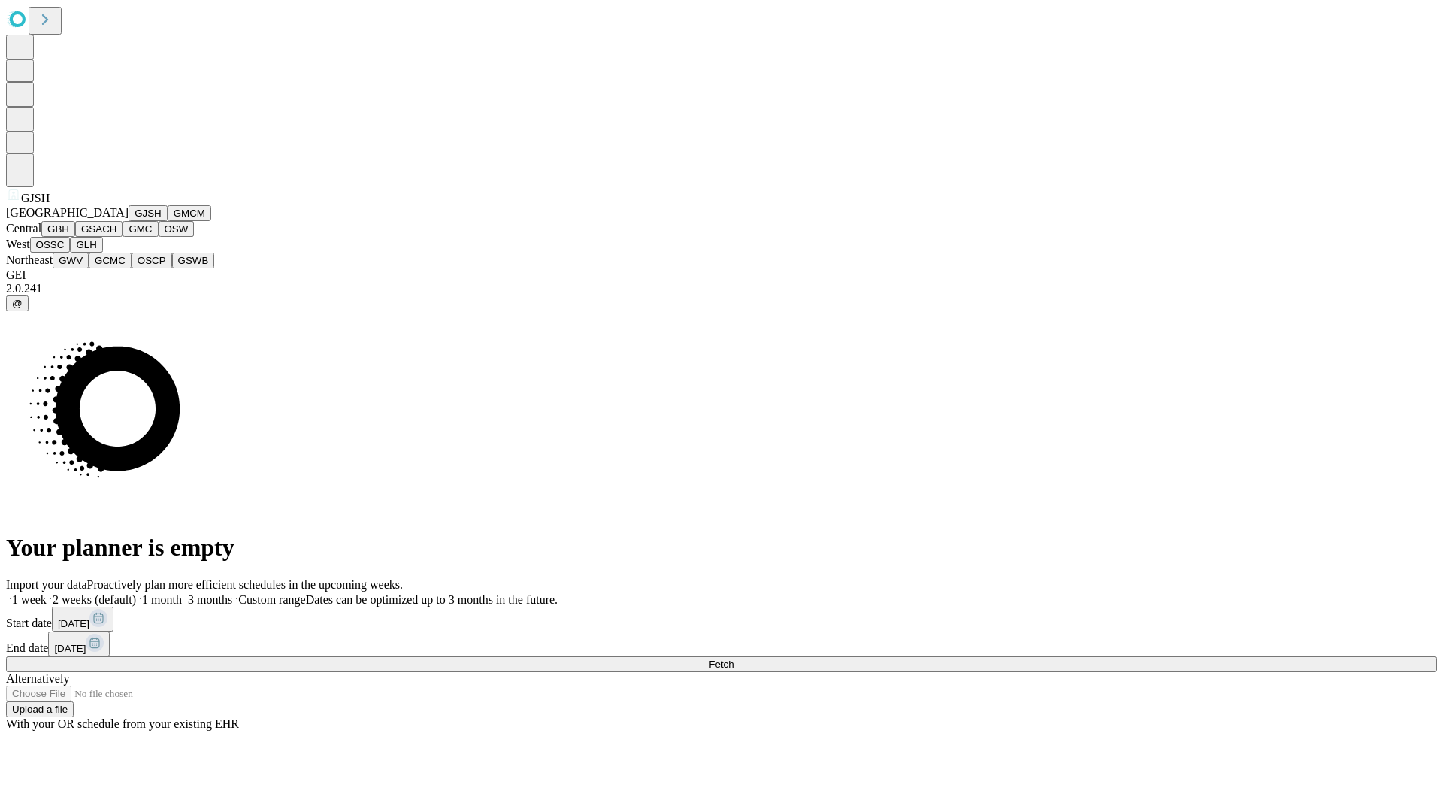
click at [129, 221] on button "GJSH" at bounding box center [148, 213] width 39 height 16
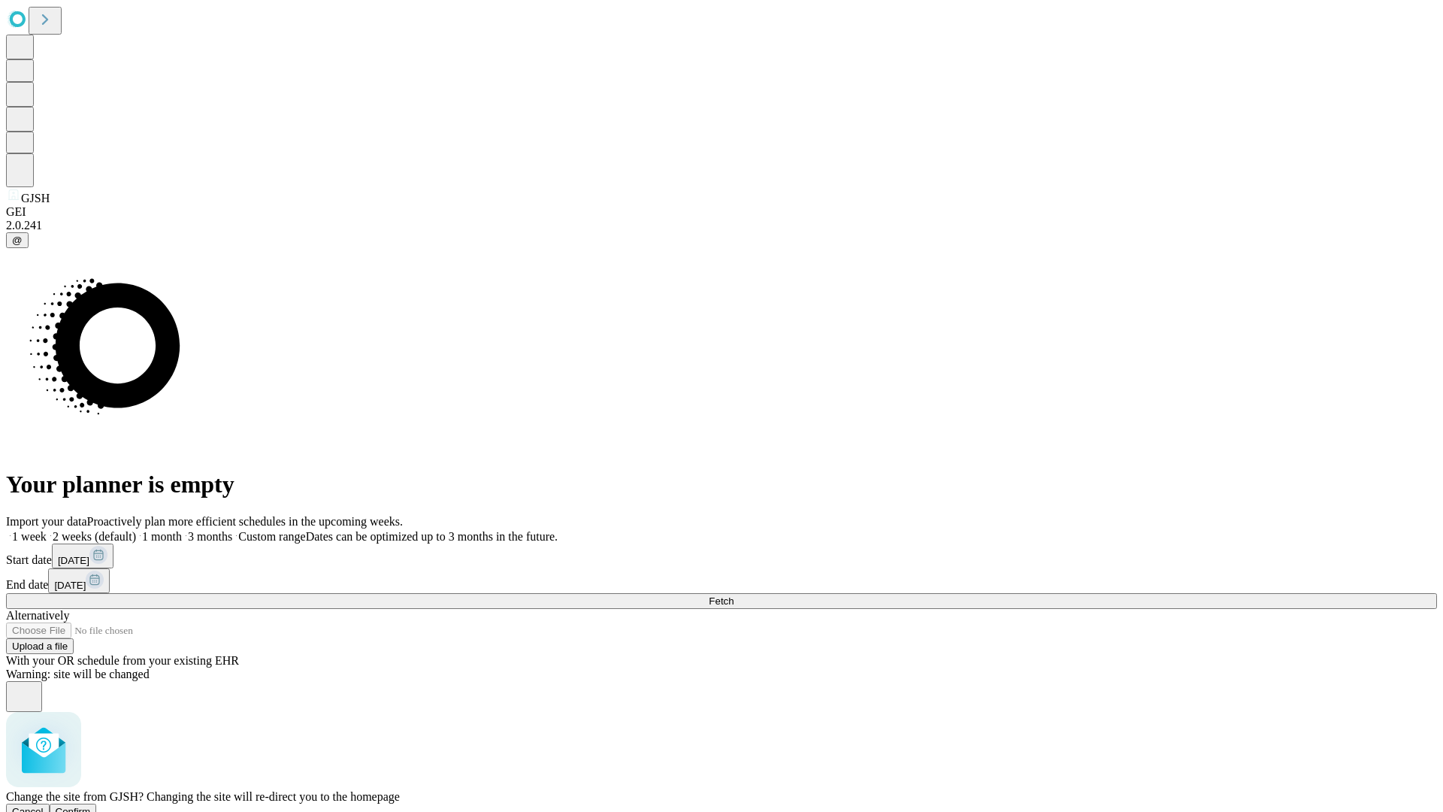
click at [91, 806] on span "Confirm" at bounding box center [73, 811] width 35 height 11
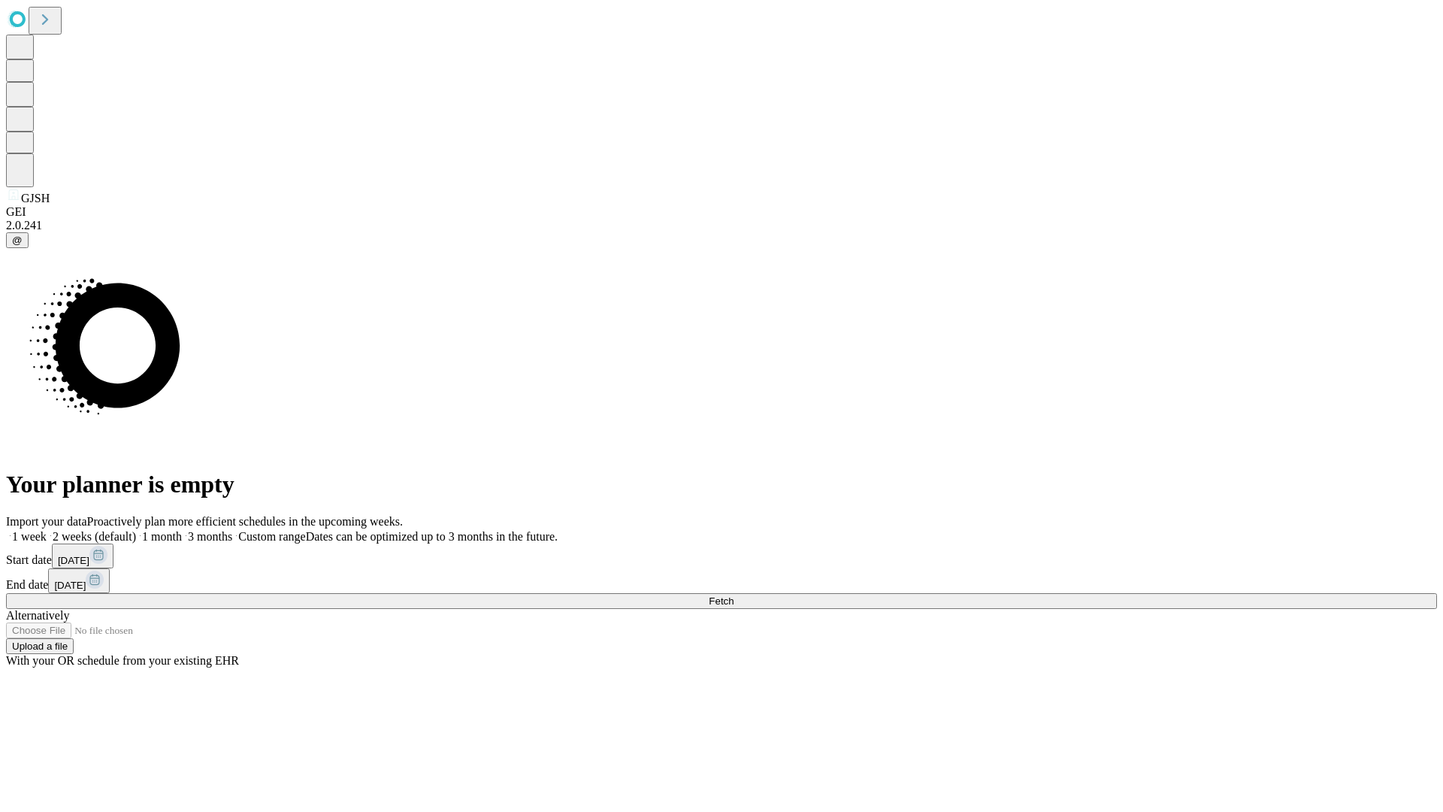
click at [182, 530] on label "1 month" at bounding box center [159, 536] width 46 height 13
click at [734, 595] on span "Fetch" at bounding box center [721, 600] width 25 height 11
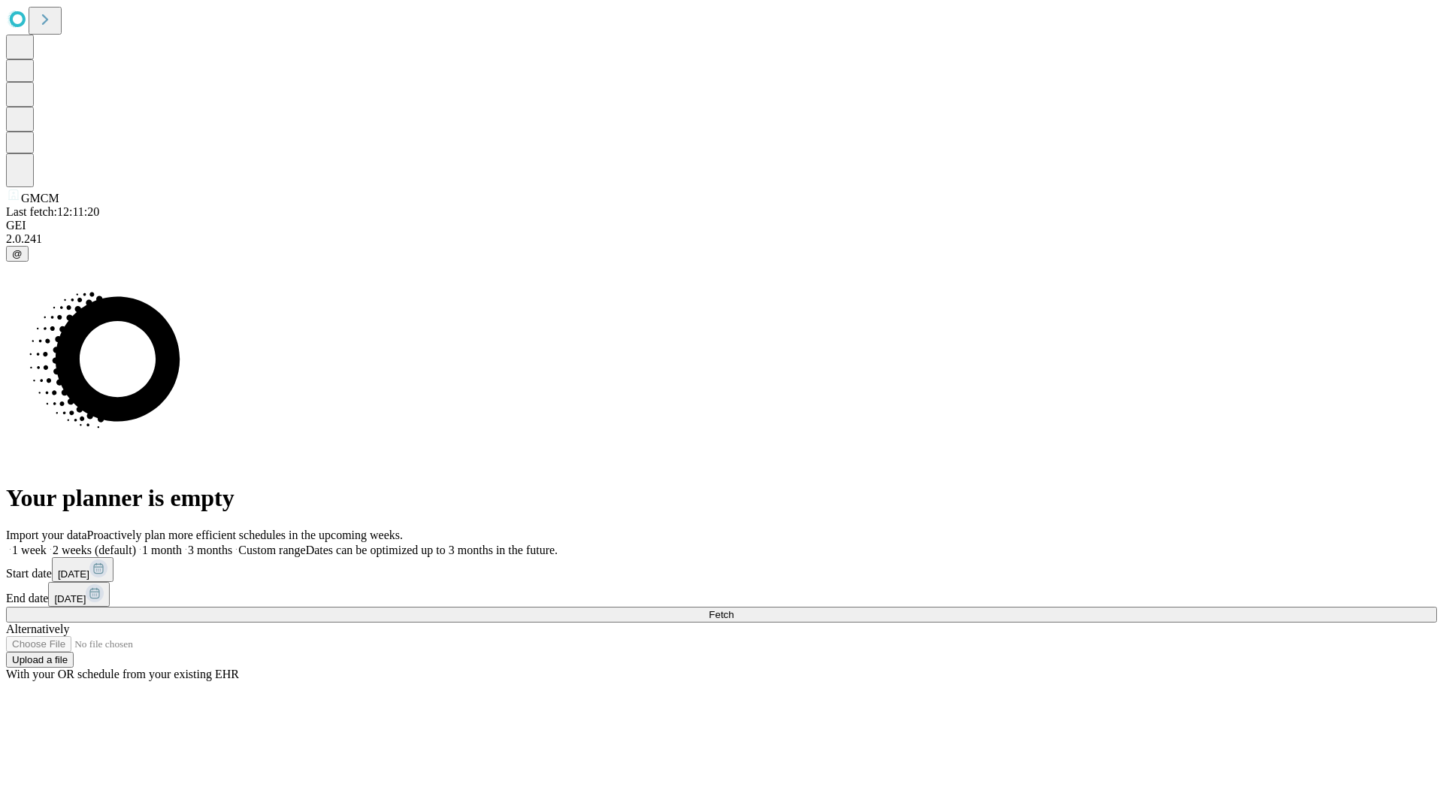
click at [182, 544] on label "1 month" at bounding box center [159, 550] width 46 height 13
click at [734, 609] on span "Fetch" at bounding box center [721, 614] width 25 height 11
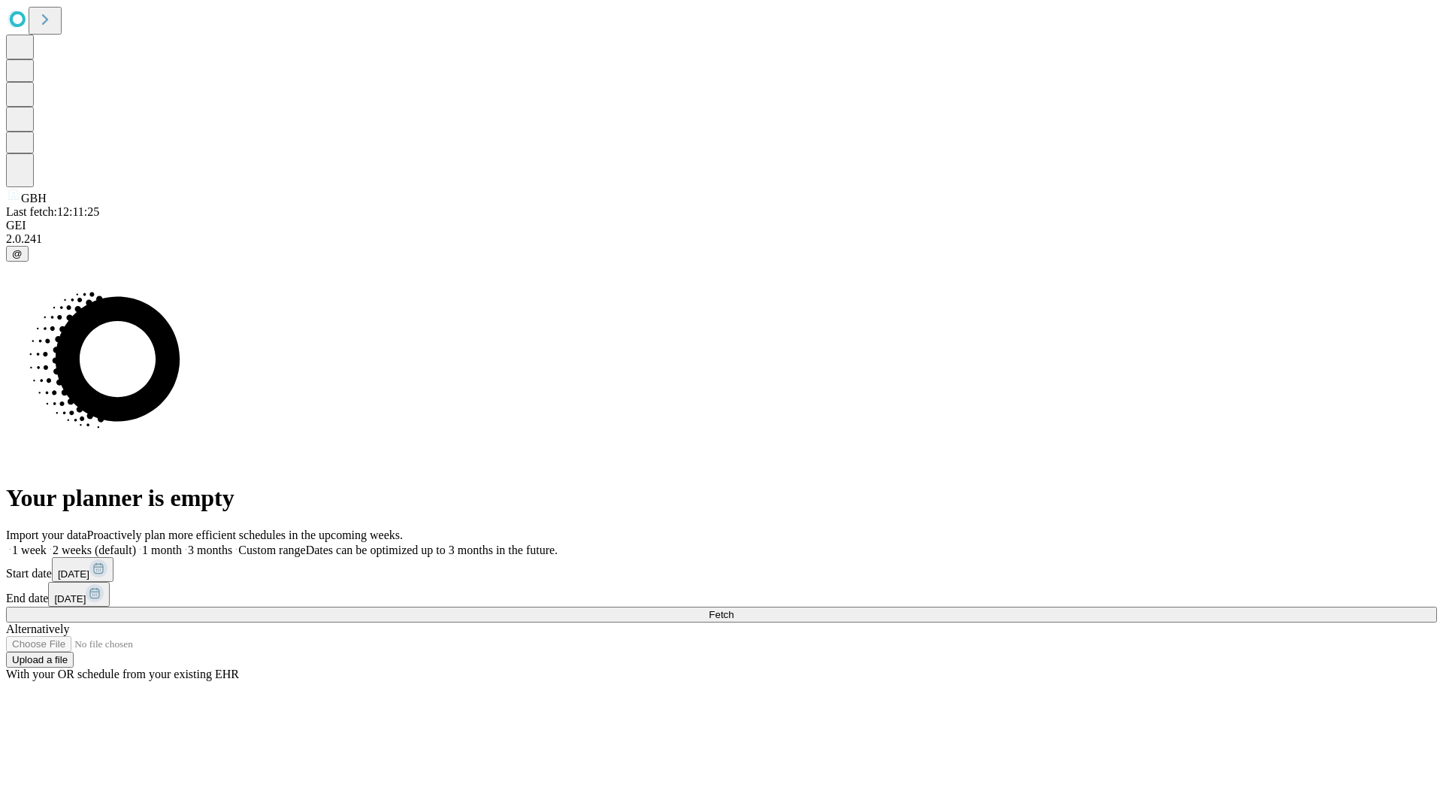
click at [182, 544] on label "1 month" at bounding box center [159, 550] width 46 height 13
click at [734, 609] on span "Fetch" at bounding box center [721, 614] width 25 height 11
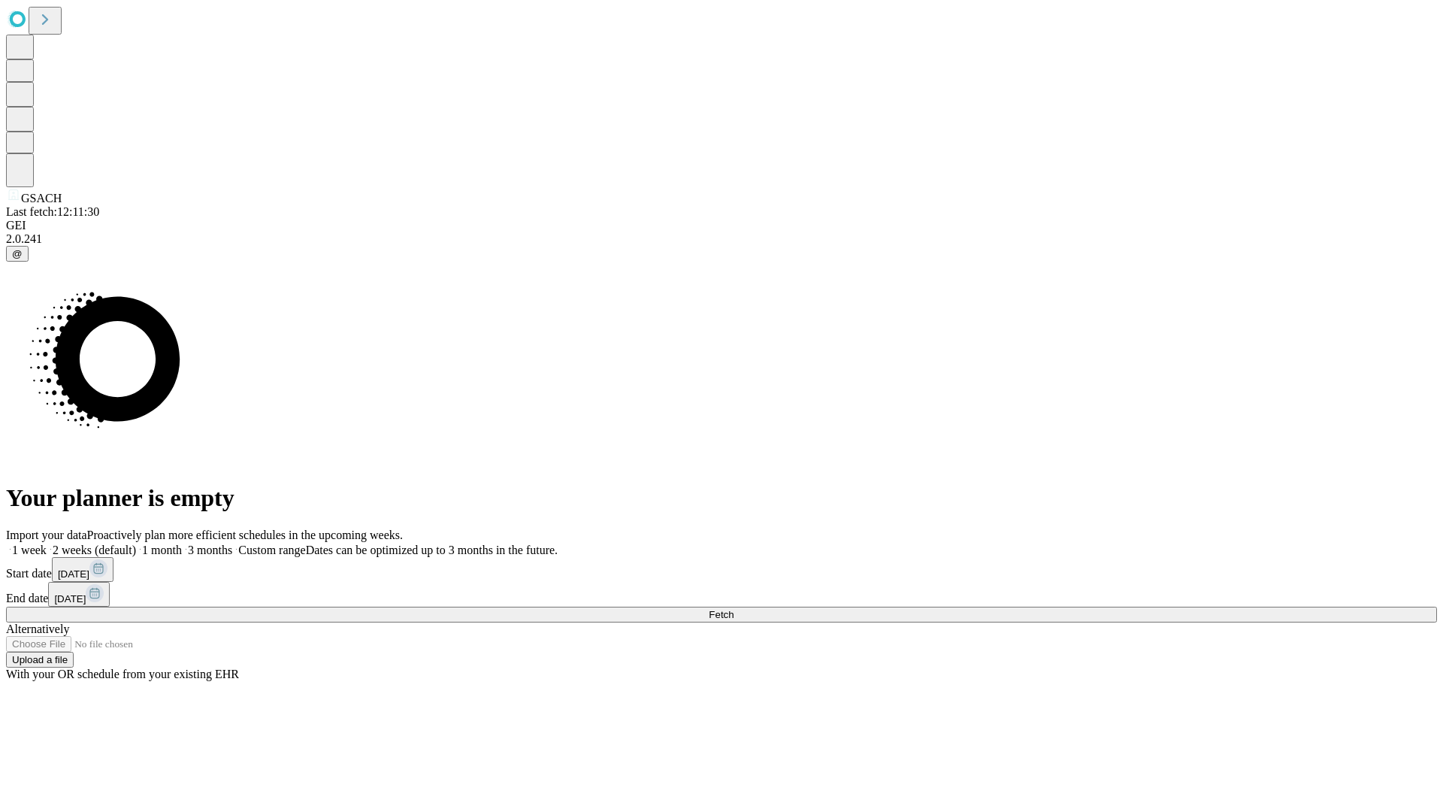
click at [182, 544] on label "1 month" at bounding box center [159, 550] width 46 height 13
click at [734, 609] on span "Fetch" at bounding box center [721, 614] width 25 height 11
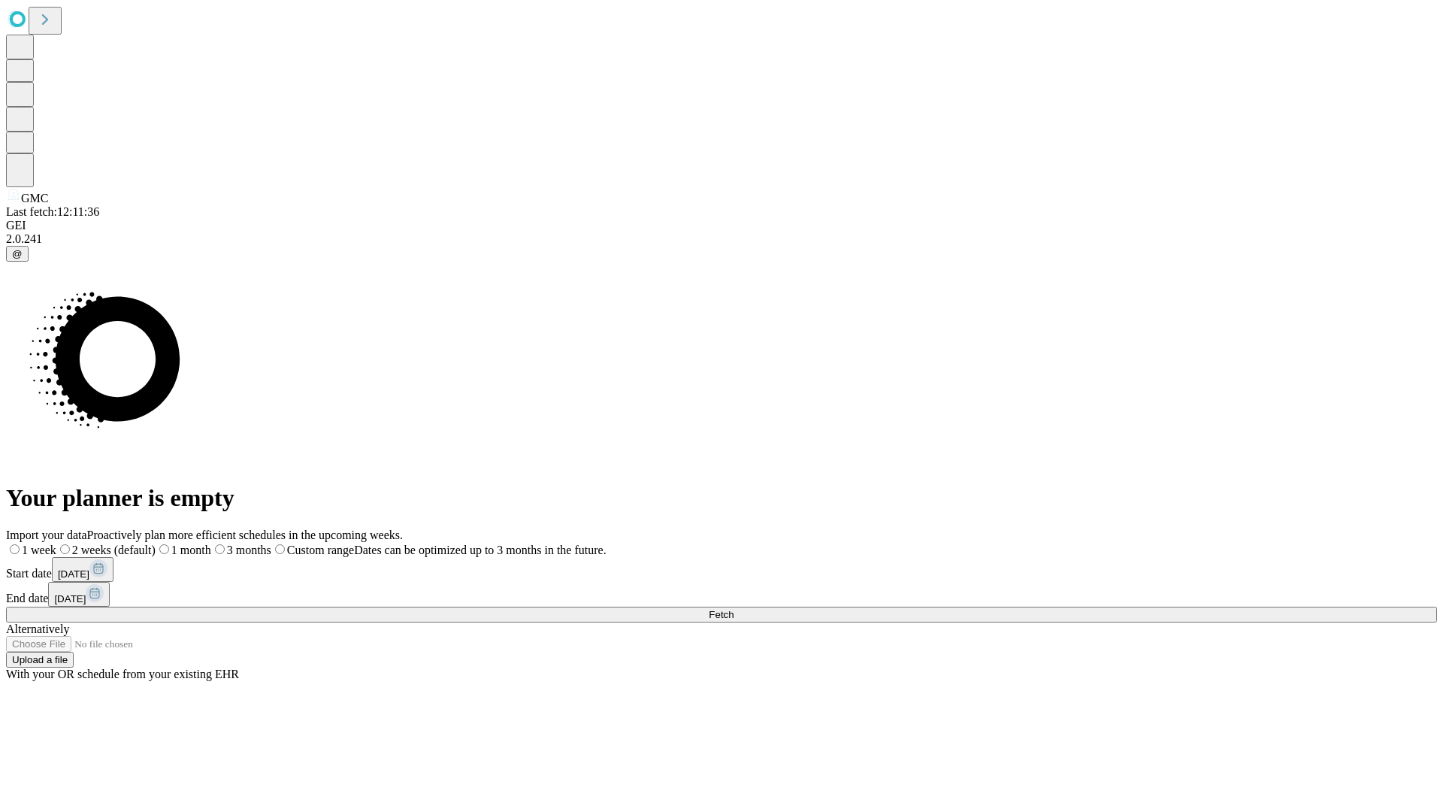
click at [211, 544] on label "1 month" at bounding box center [184, 550] width 56 height 13
click at [734, 609] on span "Fetch" at bounding box center [721, 614] width 25 height 11
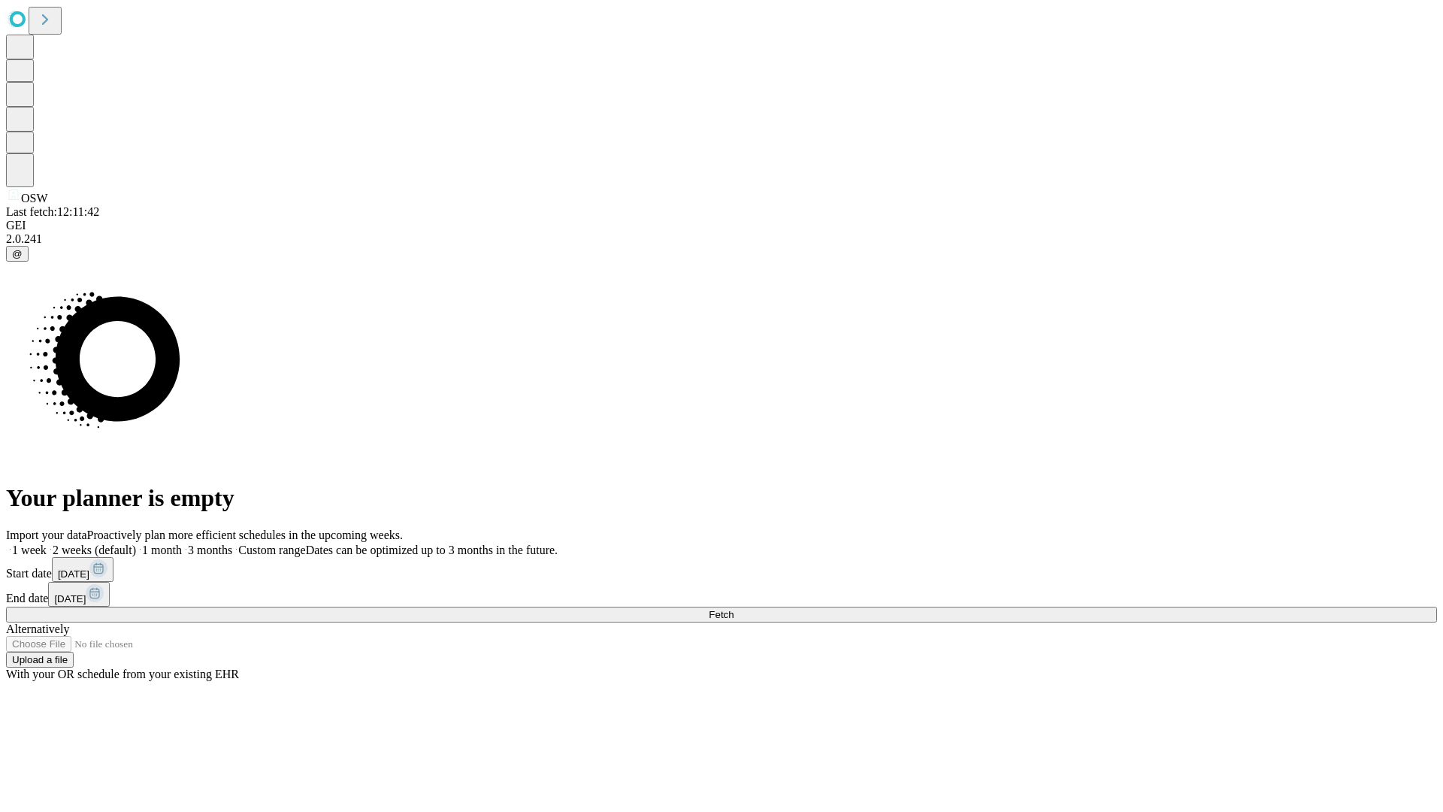
click at [182, 544] on label "1 month" at bounding box center [159, 550] width 46 height 13
click at [734, 609] on span "Fetch" at bounding box center [721, 614] width 25 height 11
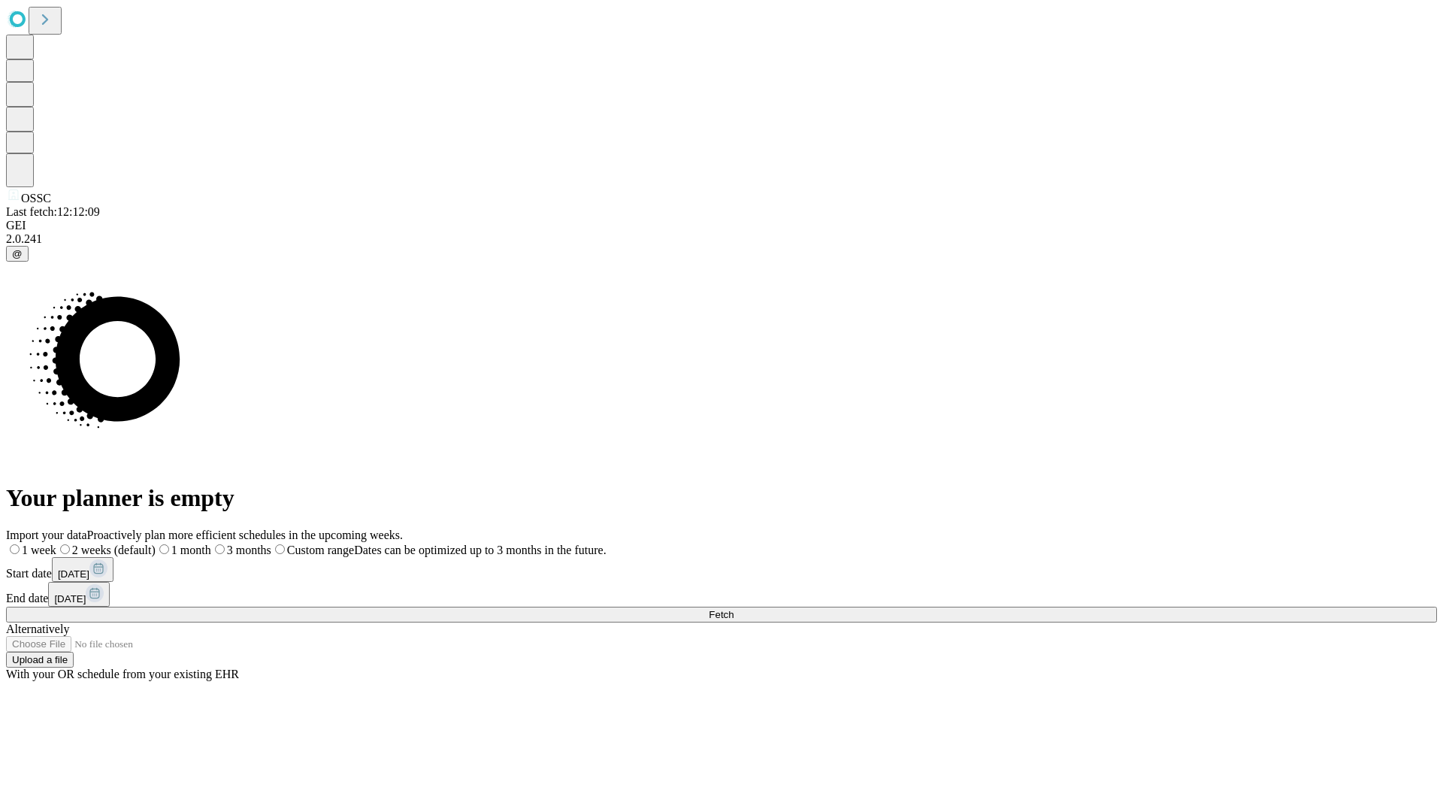
click at [211, 544] on label "1 month" at bounding box center [184, 550] width 56 height 13
click at [734, 609] on span "Fetch" at bounding box center [721, 614] width 25 height 11
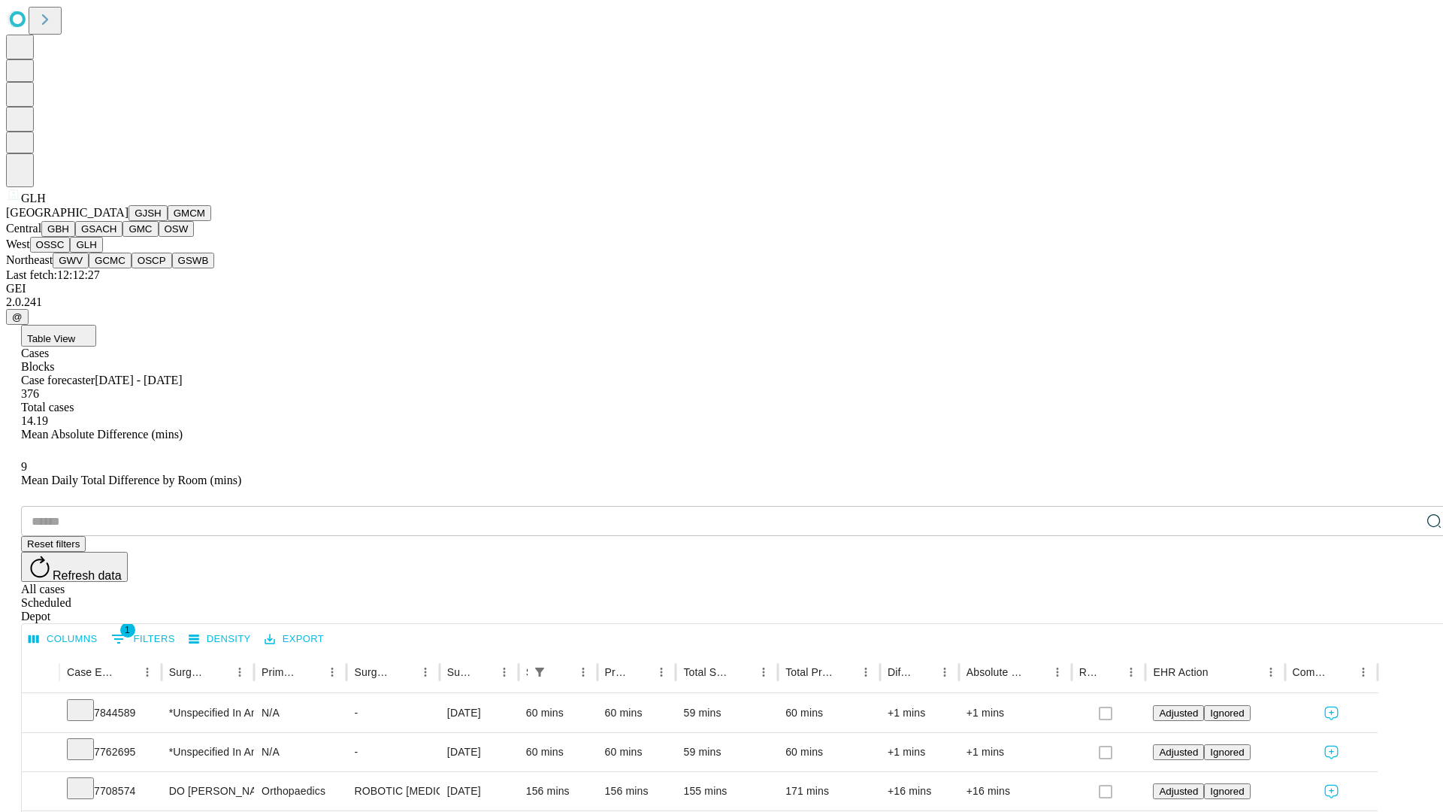
click at [89, 268] on button "GWV" at bounding box center [71, 261] width 36 height 16
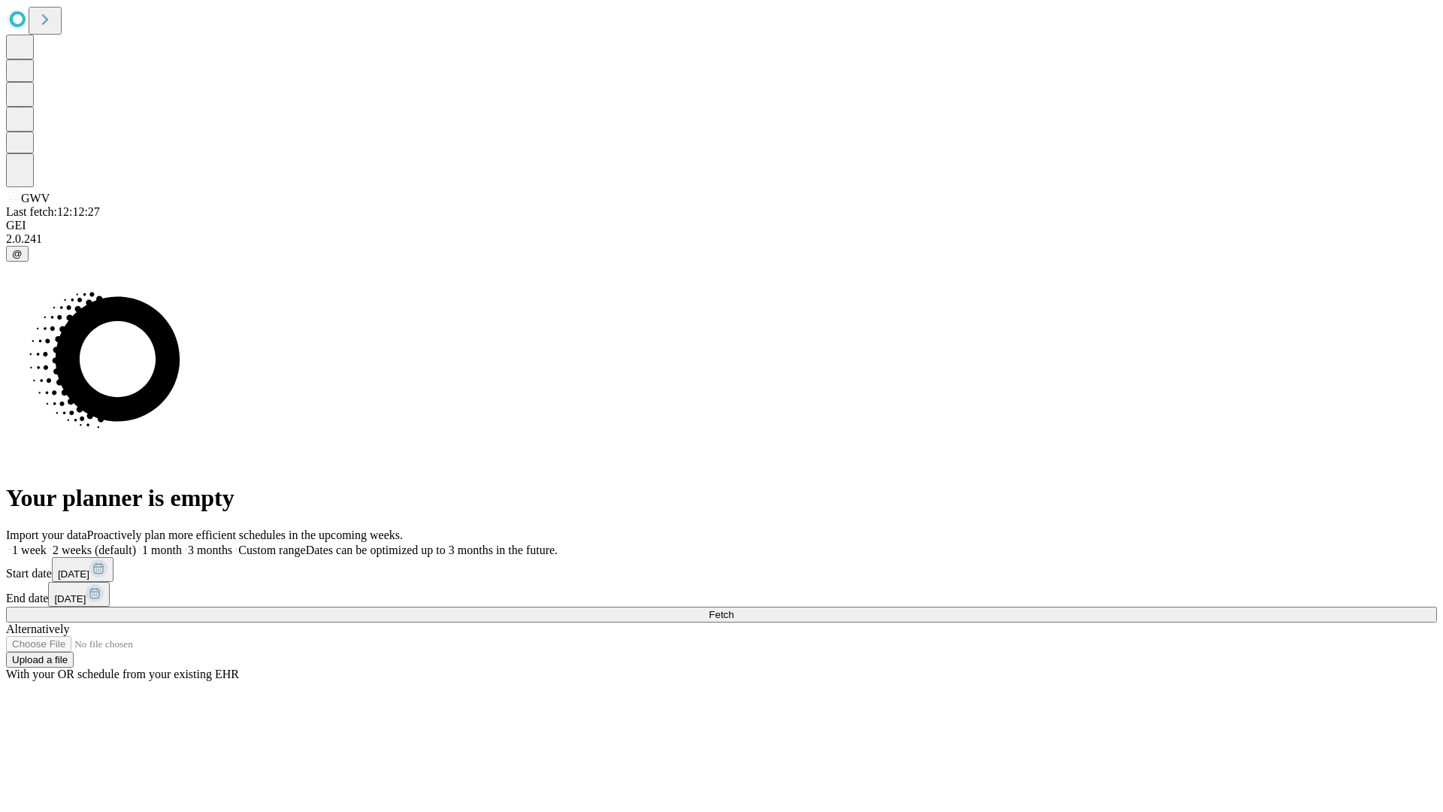
click at [182, 544] on label "1 month" at bounding box center [159, 550] width 46 height 13
click at [734, 609] on span "Fetch" at bounding box center [721, 614] width 25 height 11
